Goal: Find specific page/section: Find specific page/section

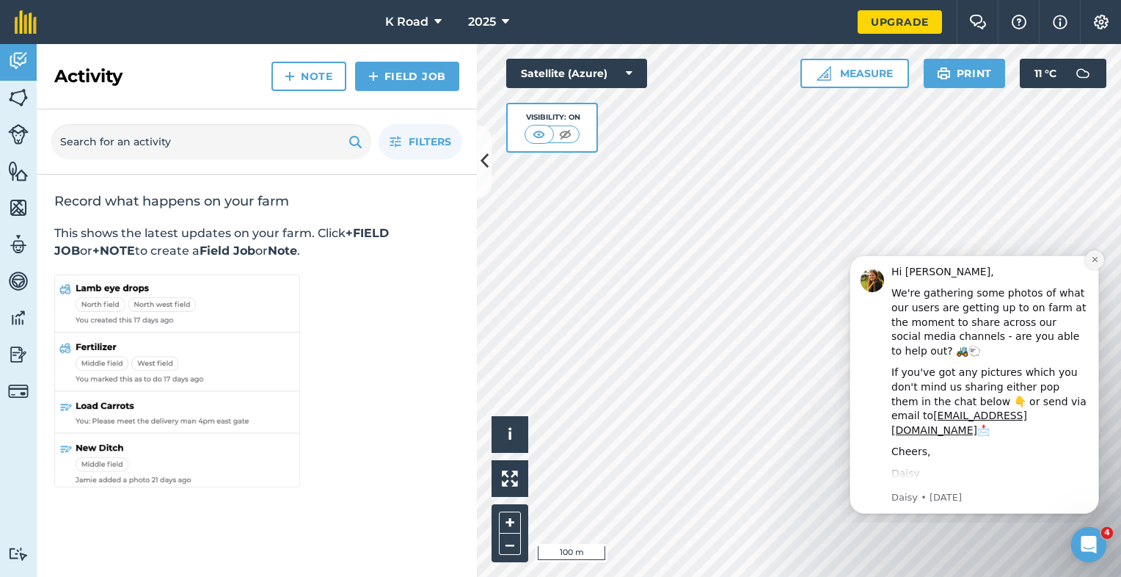
click at [1096, 261] on icon "Dismiss notification" at bounding box center [1095, 259] width 8 height 8
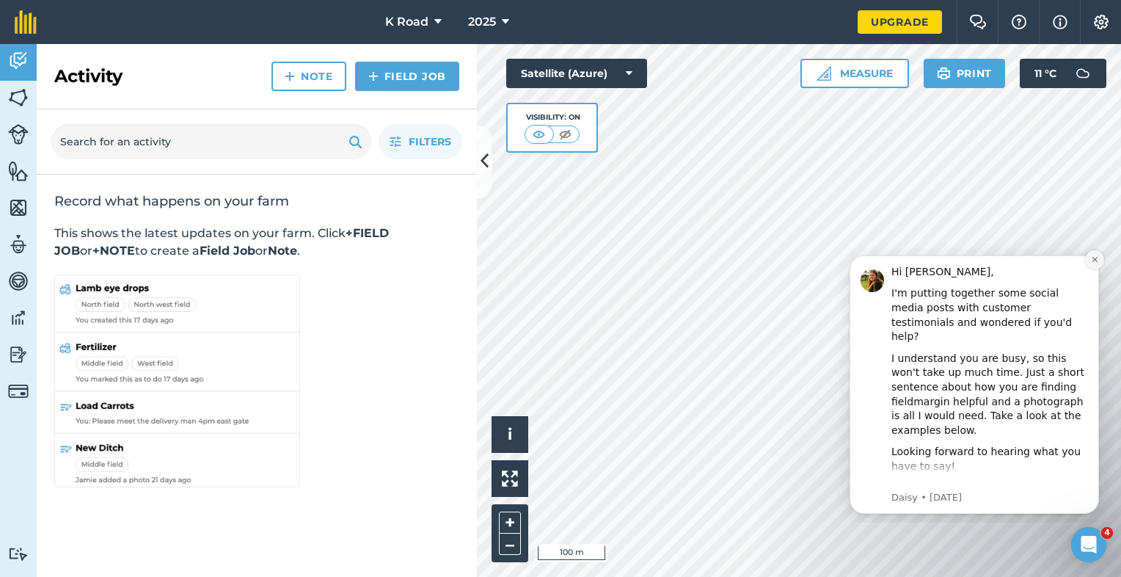
click at [1093, 261] on icon "Dismiss notification" at bounding box center [1095, 259] width 8 height 8
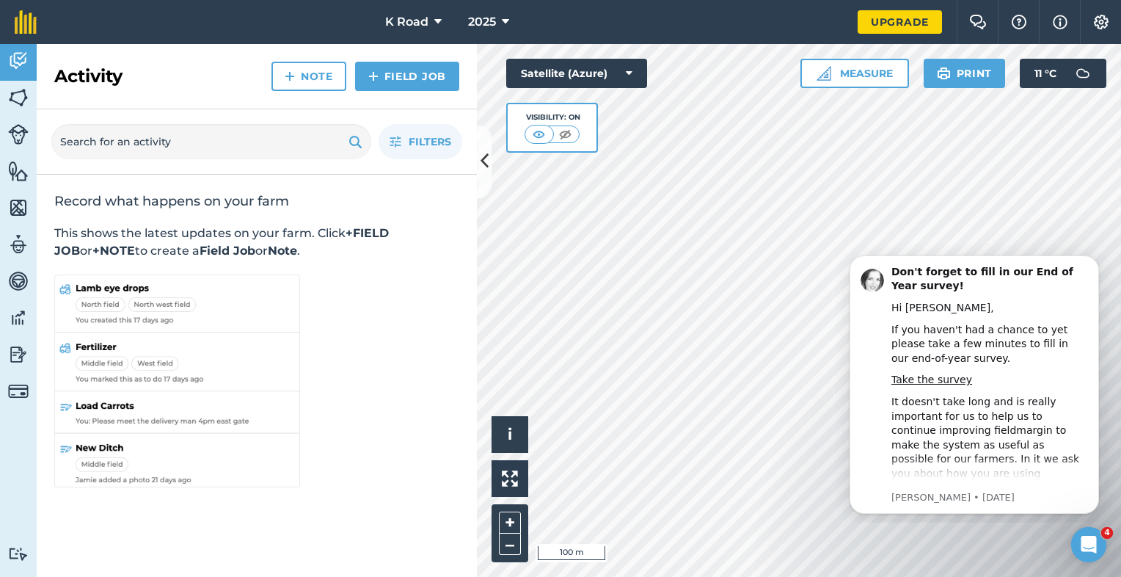
click at [1093, 261] on icon "Dismiss notification" at bounding box center [1095, 259] width 7 height 7
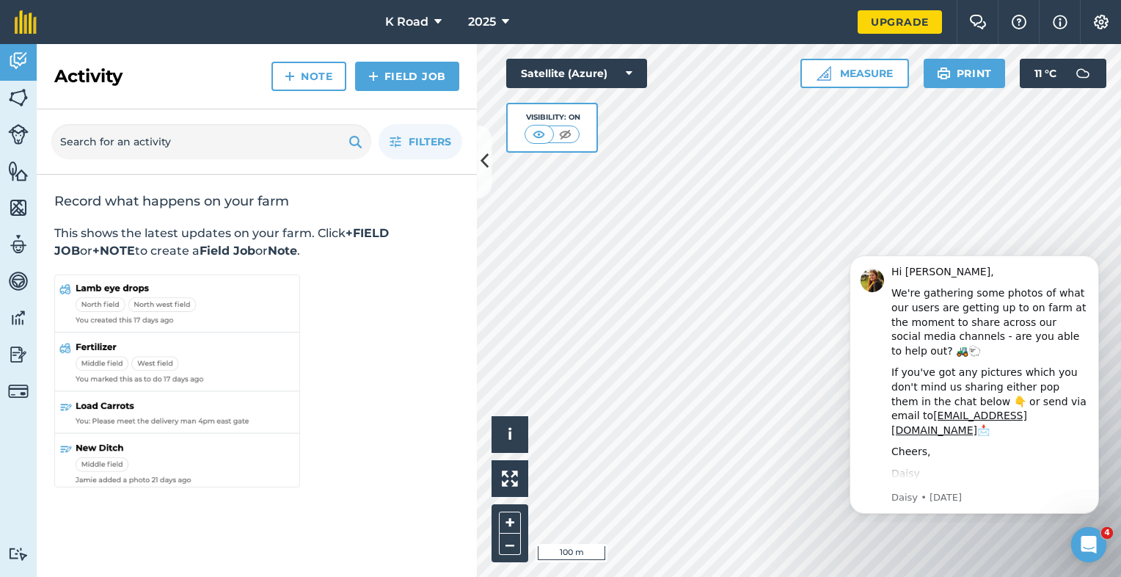
click at [1093, 261] on icon "Dismiss notification" at bounding box center [1095, 259] width 7 height 7
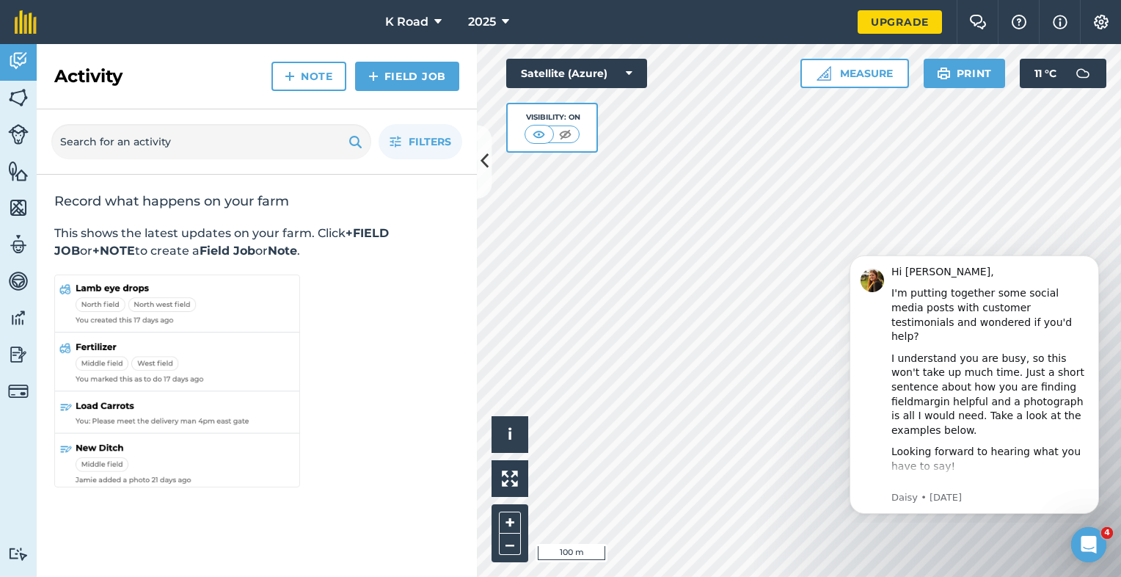
click at [1093, 261] on icon "Dismiss notification" at bounding box center [1095, 259] width 7 height 7
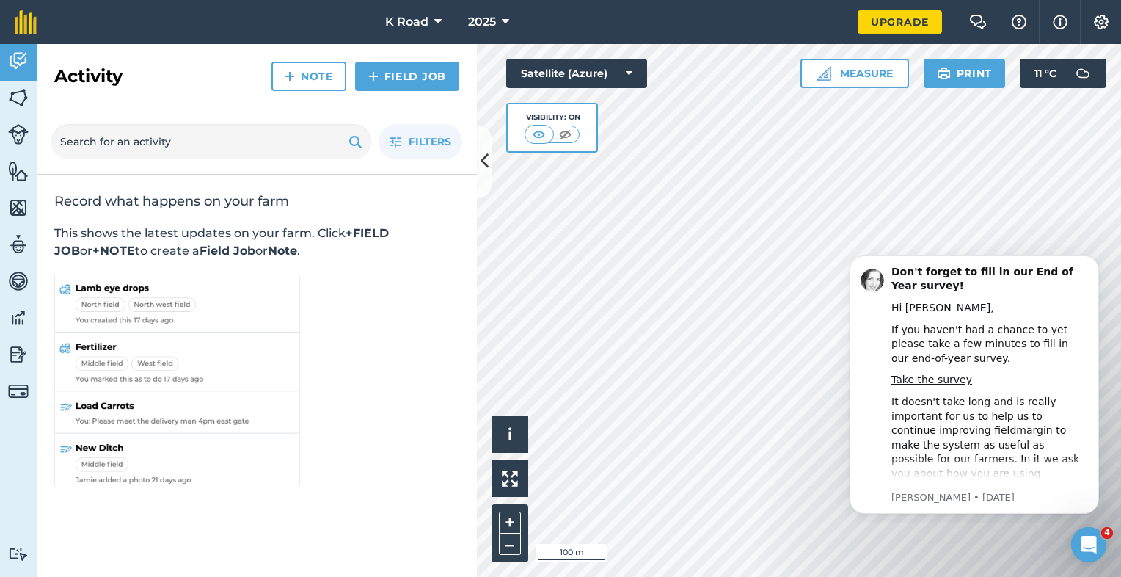
click at [1093, 261] on icon "Dismiss notification" at bounding box center [1095, 259] width 7 height 7
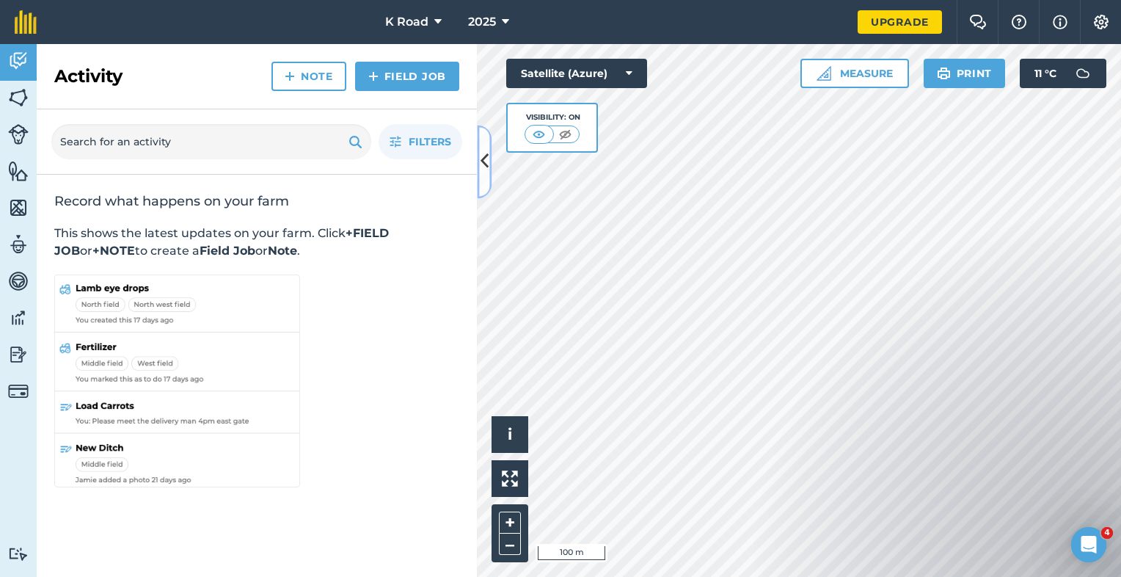
click at [481, 166] on icon at bounding box center [485, 162] width 8 height 26
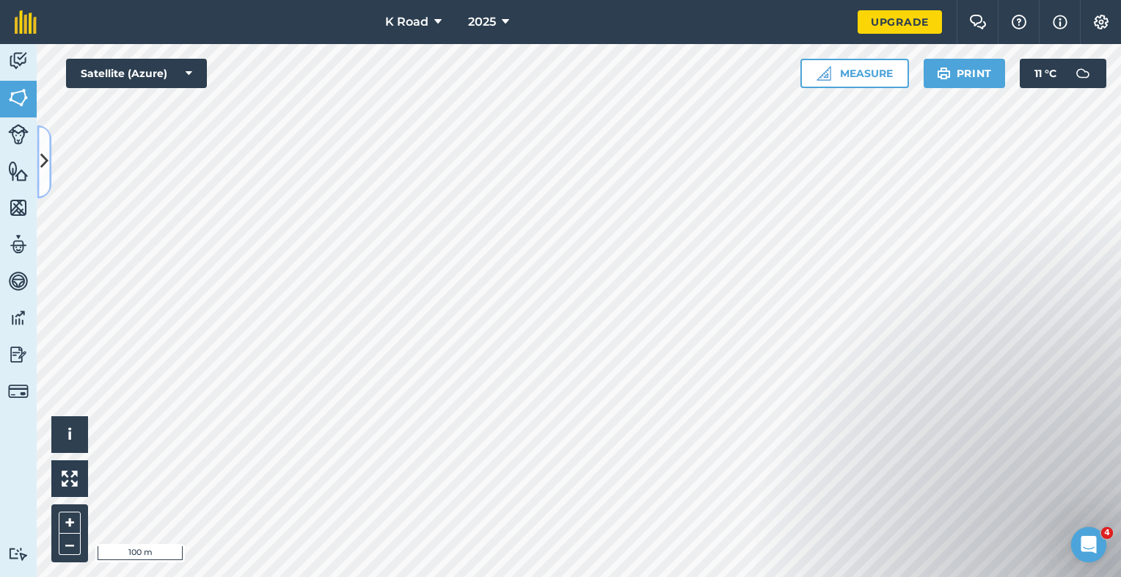
click at [47, 169] on icon at bounding box center [44, 162] width 8 height 26
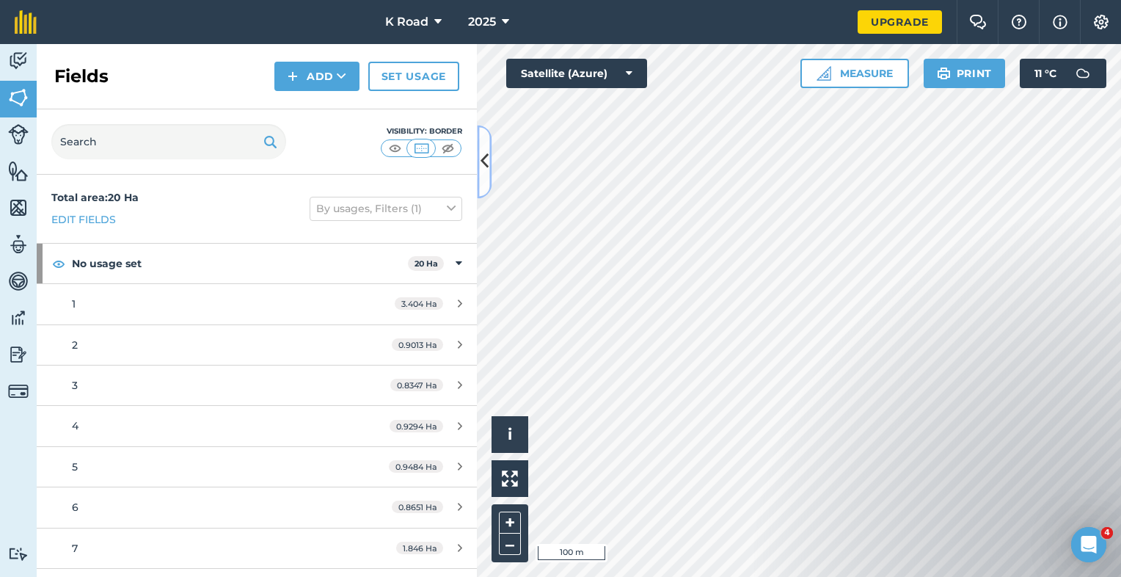
click at [487, 161] on icon at bounding box center [485, 162] width 8 height 26
